Goal: Transaction & Acquisition: Download file/media

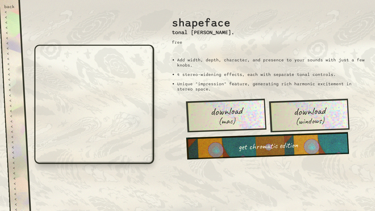
click at [224, 113] on span "download" at bounding box center [226, 111] width 32 height 12
click at [232, 117] on span "(mac)" at bounding box center [226, 121] width 17 height 9
click at [10, 7] on div "back" at bounding box center [9, 6] width 11 height 5
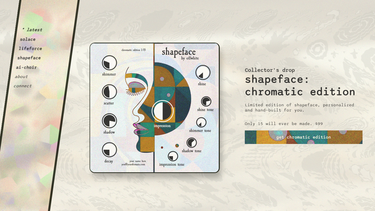
click at [273, 91] on h2 "shapeface: chromatic edition" at bounding box center [304, 85] width 118 height 25
click at [37, 59] on button "shapeface" at bounding box center [29, 57] width 24 height 5
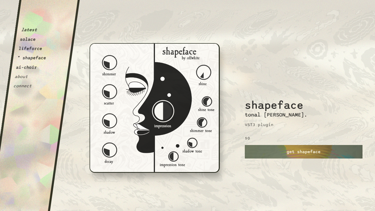
click at [290, 163] on div "shapeface tonal [PERSON_NAME]. VST3 plugin $0 get shapeface" at bounding box center [304, 105] width 118 height 211
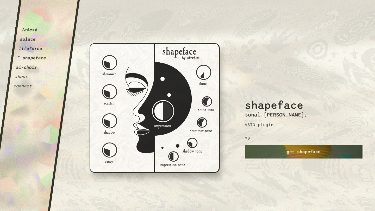
click at [292, 150] on link "get shapeface" at bounding box center [304, 152] width 118 height 14
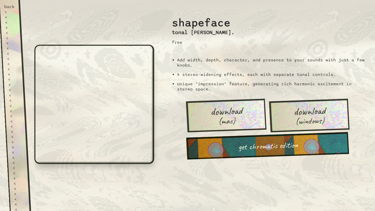
click at [244, 121] on link "download (mac)" at bounding box center [226, 116] width 80 height 34
click at [194, 91] on div "Add width, depth, character, and presence to your sounds with just a few knobs.…" at bounding box center [268, 74] width 202 height 43
click at [12, 6] on div "back" at bounding box center [9, 6] width 11 height 5
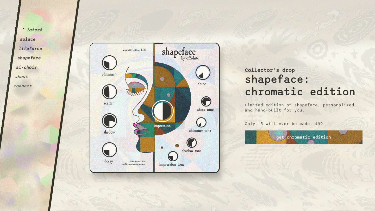
click at [32, 68] on button "ai-choir" at bounding box center [27, 67] width 22 height 5
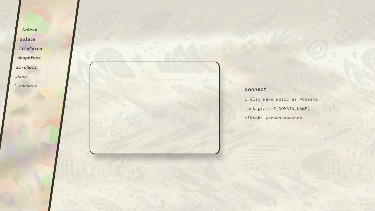
click at [25, 78] on button "about" at bounding box center [21, 76] width 14 height 5
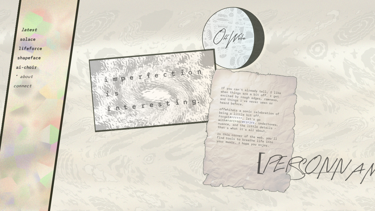
click at [37, 60] on button "shapeface" at bounding box center [29, 57] width 24 height 5
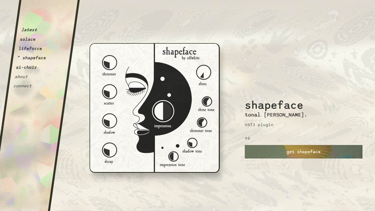
click at [35, 53] on div "latest solace lifeforce * shapeface ai-choir about connect" at bounding box center [33, 46] width 41 height 85
click at [35, 50] on button "lifeforce" at bounding box center [30, 48] width 24 height 5
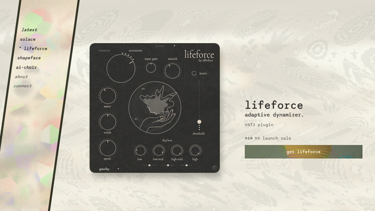
click at [32, 41] on button "solace" at bounding box center [28, 39] width 16 height 5
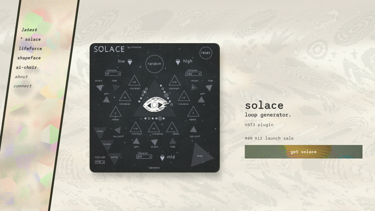
click at [35, 29] on button "latest" at bounding box center [29, 29] width 16 height 5
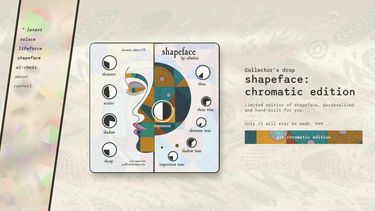
click at [37, 57] on button "shapeface" at bounding box center [29, 57] width 24 height 5
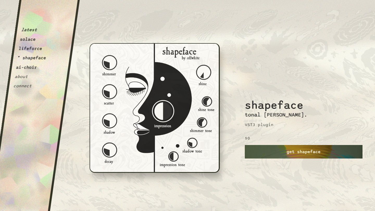
click at [262, 156] on link "get shapeface" at bounding box center [304, 152] width 118 height 14
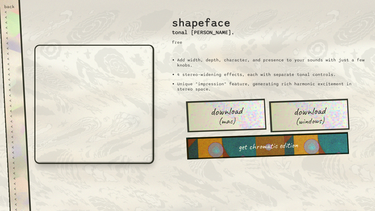
click at [241, 116] on link "download (mac)" at bounding box center [226, 116] width 80 height 34
click at [318, 119] on span "(windows)" at bounding box center [309, 121] width 29 height 10
click at [279, 15] on div "shapeface tonal widener. free" at bounding box center [270, 26] width 207 height 53
